Goal: Task Accomplishment & Management: Use online tool/utility

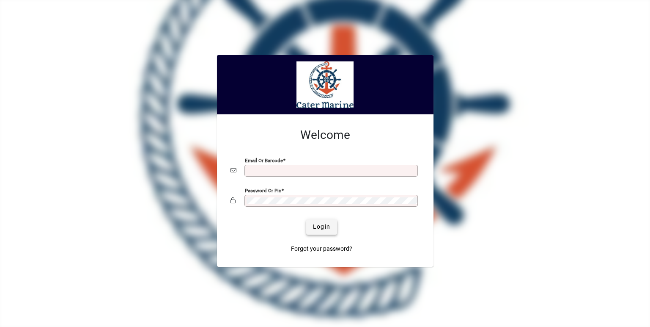
type input "**********"
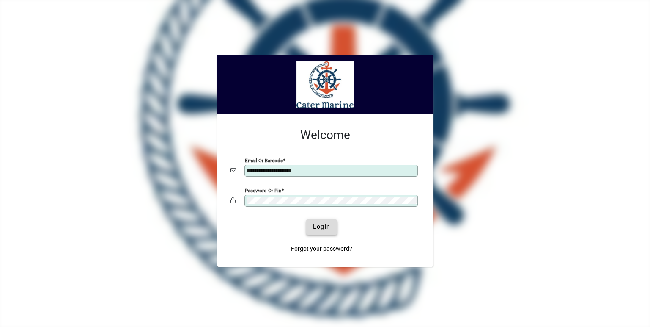
click at [320, 231] on span "Login" at bounding box center [321, 226] width 17 height 9
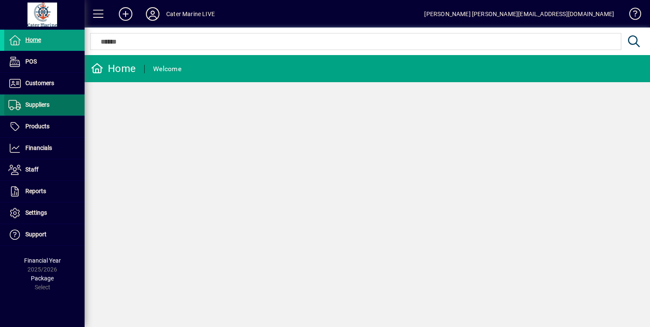
click at [49, 113] on span at bounding box center [44, 105] width 80 height 20
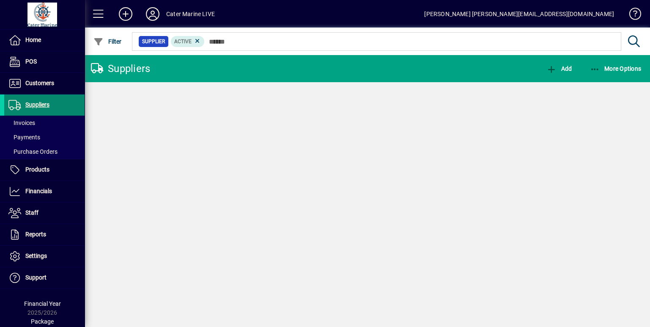
click at [49, 113] on span at bounding box center [44, 105] width 80 height 20
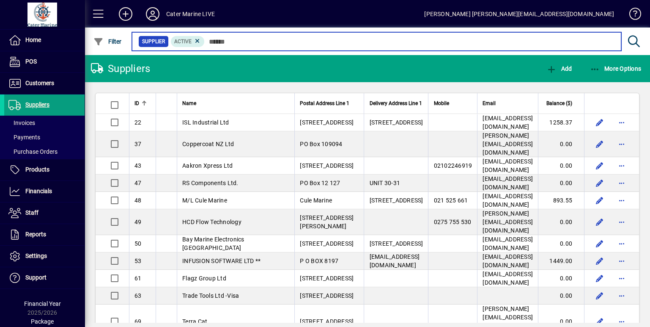
click at [235, 43] on input "text" at bounding box center [410, 42] width 410 height 12
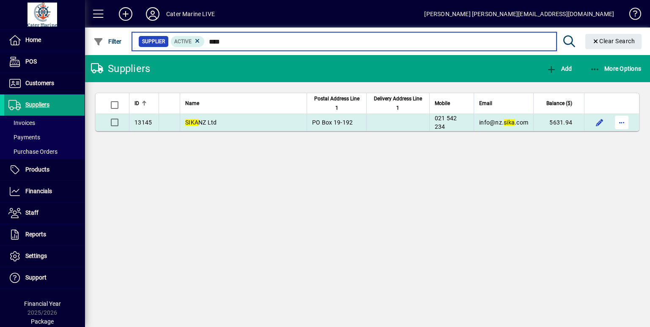
type input "****"
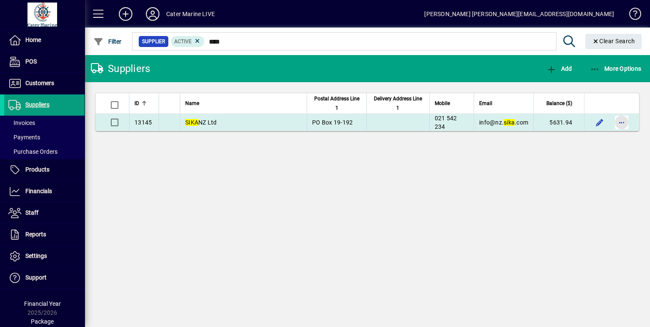
click at [621, 121] on span "button" at bounding box center [622, 122] width 20 height 20
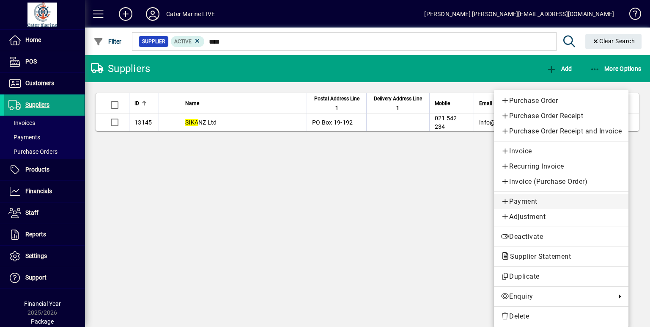
click at [511, 204] on span "Payment" at bounding box center [561, 201] width 121 height 10
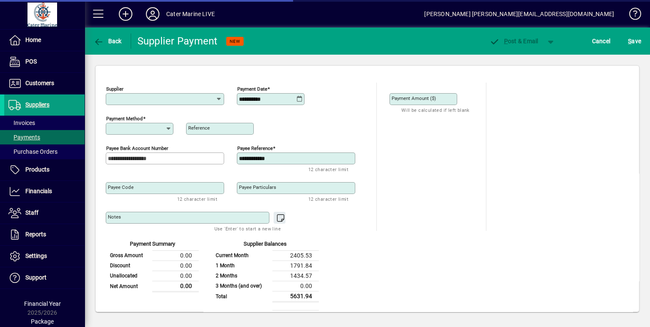
type input "**********"
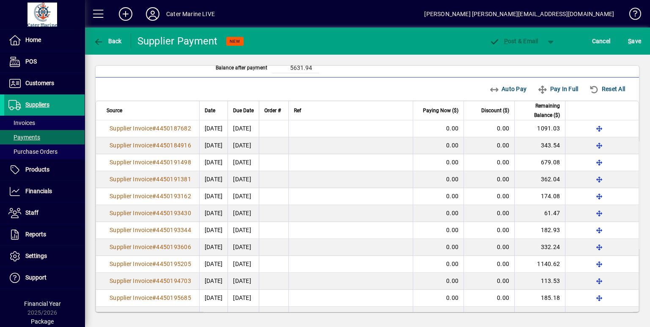
scroll to position [250, 0]
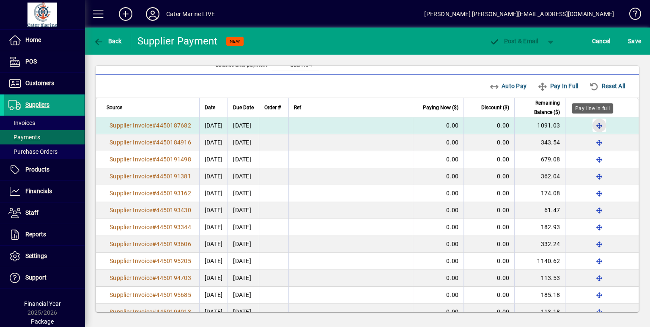
click at [593, 124] on span "button" at bounding box center [599, 125] width 20 height 20
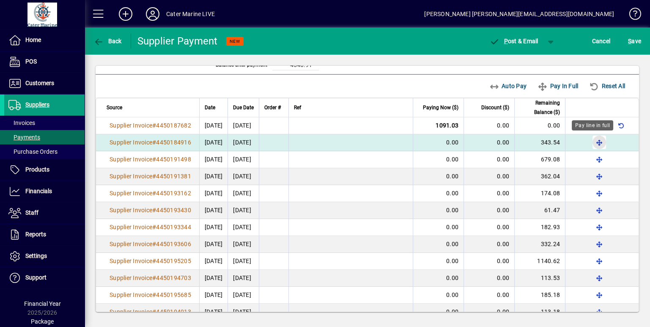
click at [592, 140] on span "button" at bounding box center [599, 142] width 20 height 20
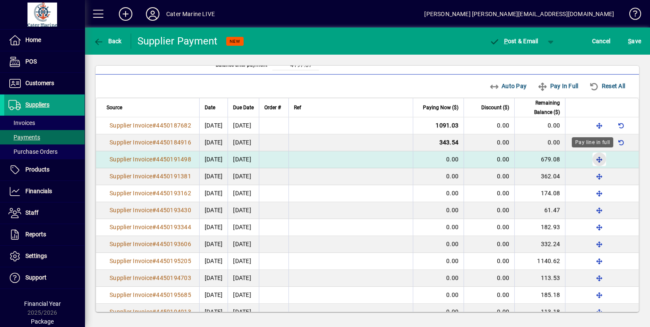
click at [590, 154] on span "button" at bounding box center [599, 159] width 20 height 20
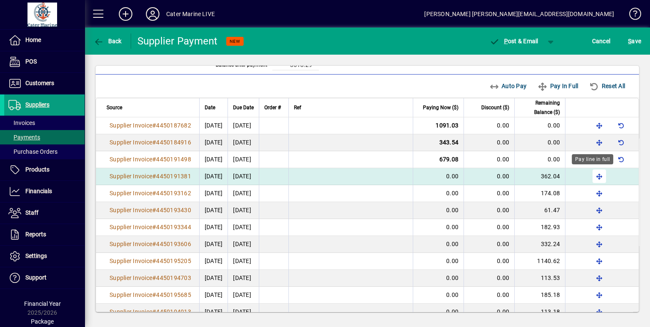
click at [592, 175] on span "button" at bounding box center [599, 176] width 20 height 20
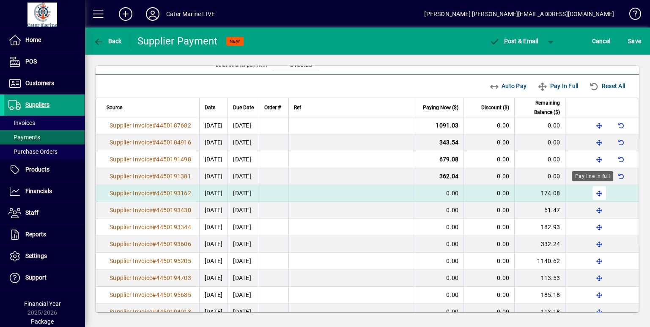
click at [590, 190] on span "button" at bounding box center [599, 193] width 20 height 20
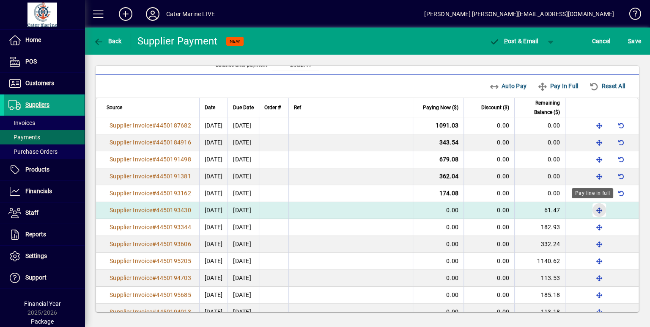
click at [590, 207] on span "button" at bounding box center [599, 210] width 20 height 20
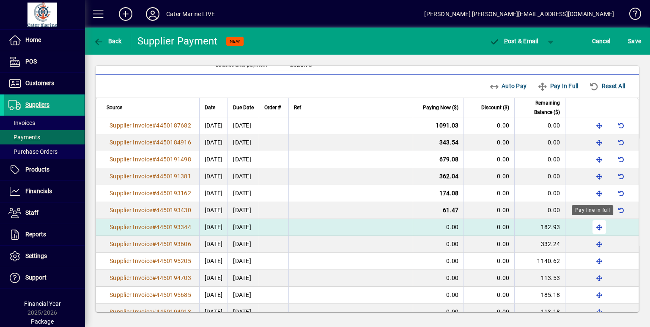
click at [590, 224] on span "button" at bounding box center [599, 227] width 20 height 20
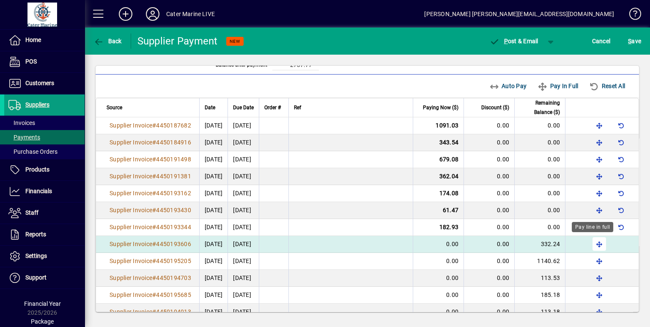
click at [589, 243] on span "button" at bounding box center [599, 243] width 20 height 20
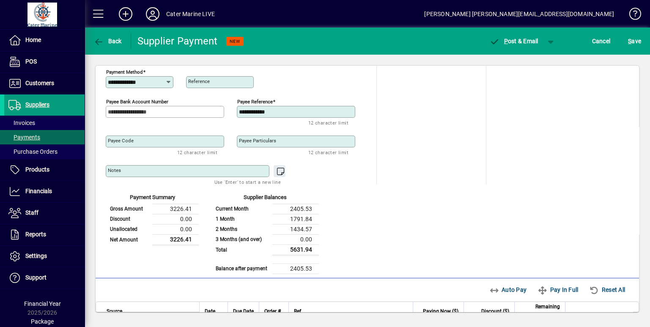
scroll to position [46, 0]
click at [547, 40] on span "button" at bounding box center [551, 41] width 20 height 20
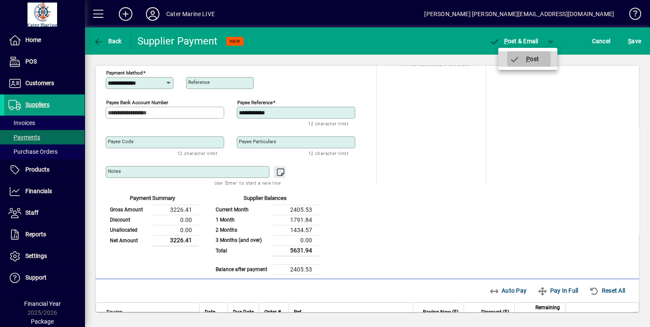
click at [532, 58] on span "P ost" at bounding box center [524, 58] width 30 height 7
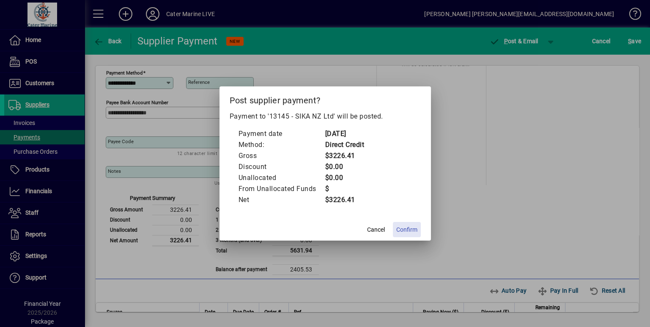
click at [409, 225] on span "Confirm" at bounding box center [406, 229] width 21 height 9
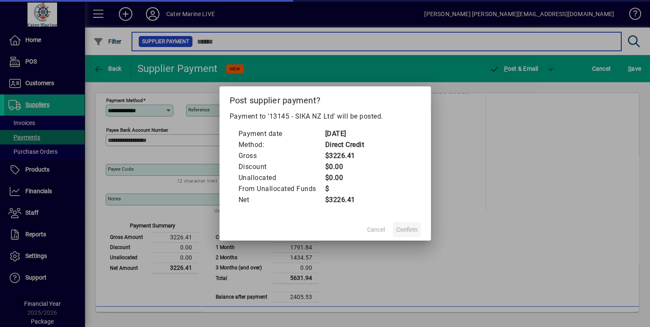
type input "****"
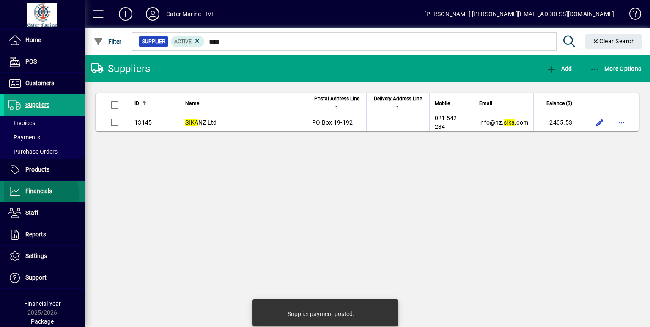
click at [16, 194] on icon at bounding box center [14, 191] width 13 height 10
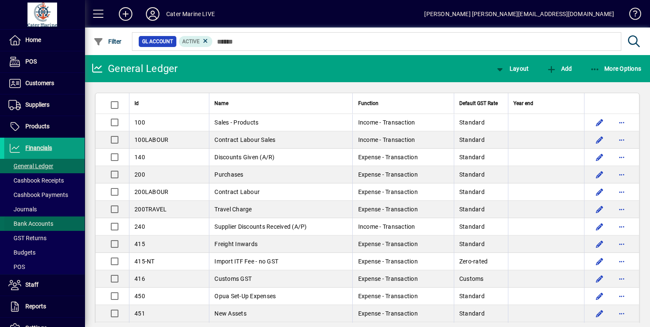
click at [28, 221] on span "Bank Accounts" at bounding box center [30, 223] width 45 height 7
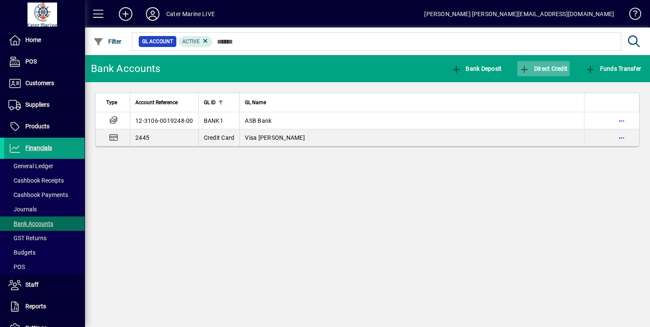
click at [551, 61] on span "button" at bounding box center [543, 68] width 52 height 20
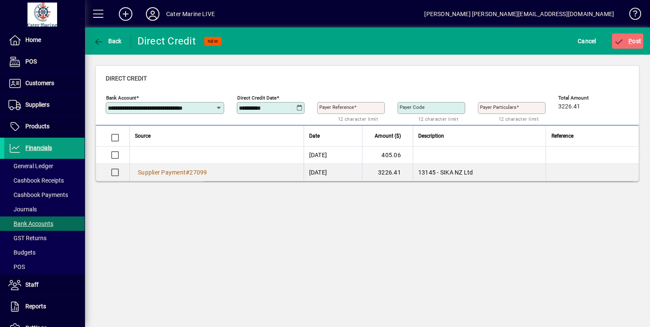
click at [332, 107] on mat-label "Payer Reference" at bounding box center [336, 107] width 35 height 6
click at [332, 107] on input "Payer Reference" at bounding box center [351, 107] width 65 height 7
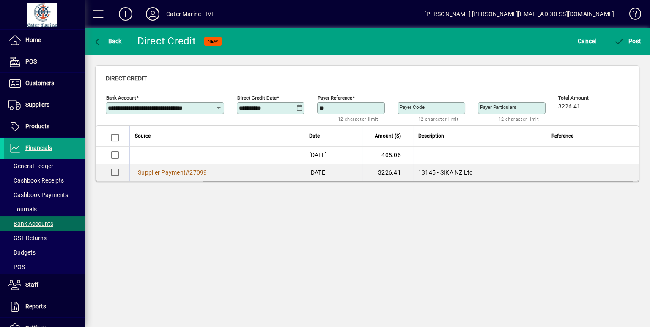
type input "********"
click at [626, 38] on span "P ost" at bounding box center [627, 41] width 27 height 7
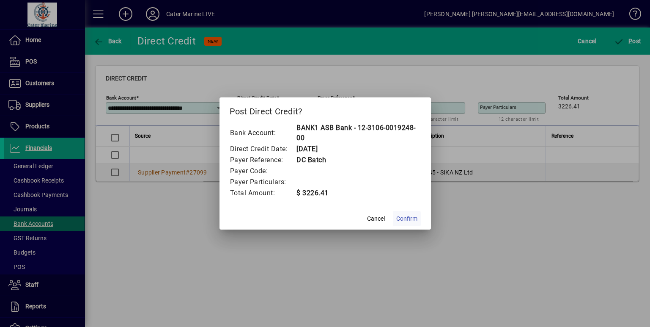
click at [411, 216] on span "Confirm" at bounding box center [406, 218] width 21 height 9
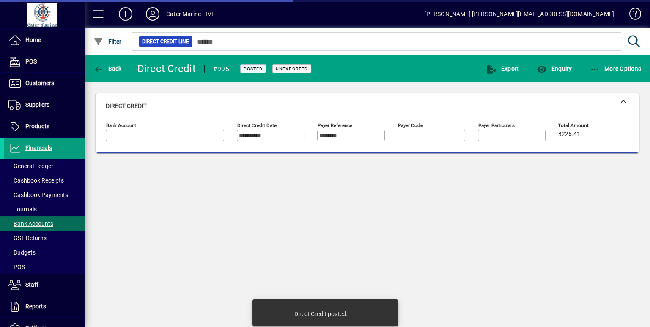
type input "**********"
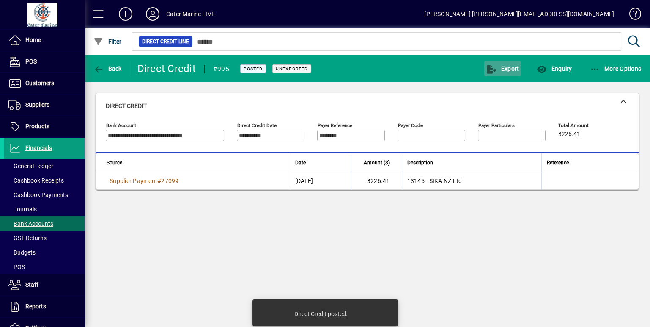
click at [497, 65] on icon "button" at bounding box center [491, 69] width 11 height 8
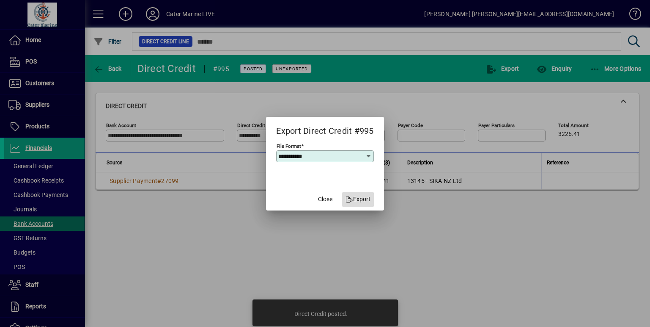
click at [358, 198] on span "Export" at bounding box center [358, 199] width 25 height 9
